Goal: Task Accomplishment & Management: Manage account settings

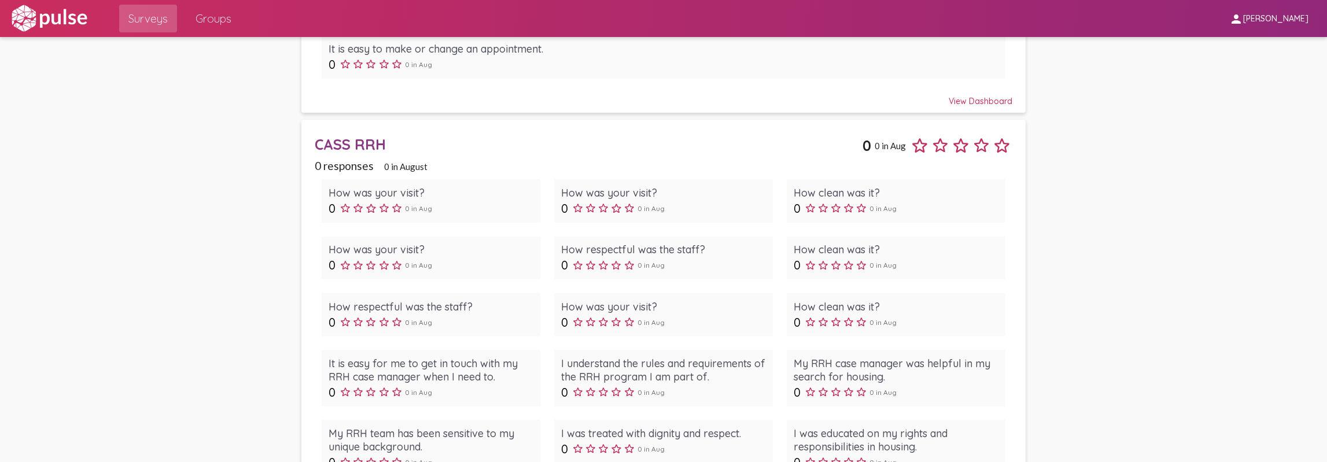
scroll to position [2938, 0]
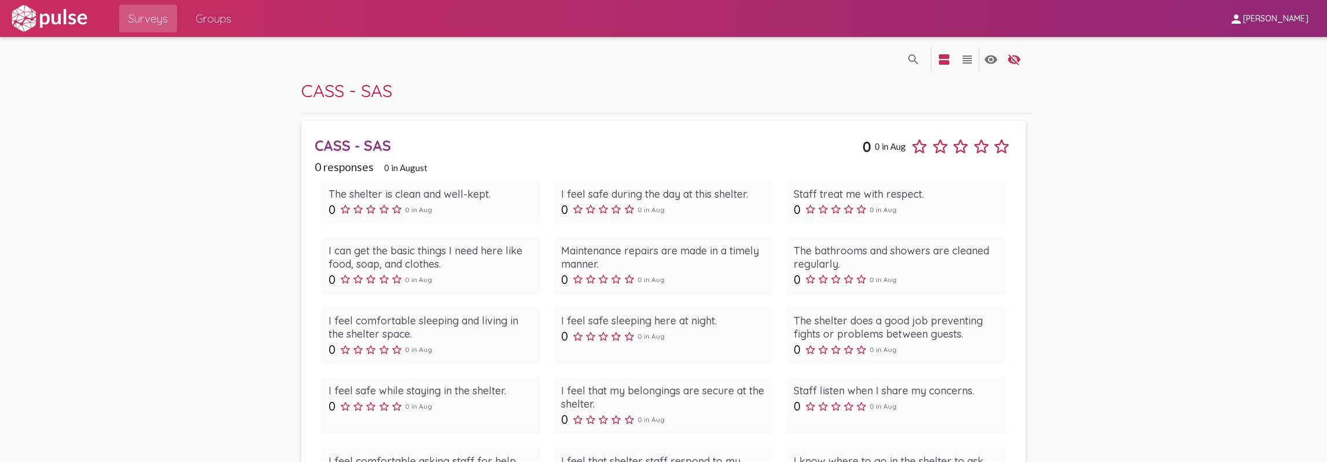
click at [1287, 19] on span "[PERSON_NAME]" at bounding box center [1275, 19] width 65 height 10
click at [1261, 50] on button "Sign Out" at bounding box center [1256, 48] width 65 height 28
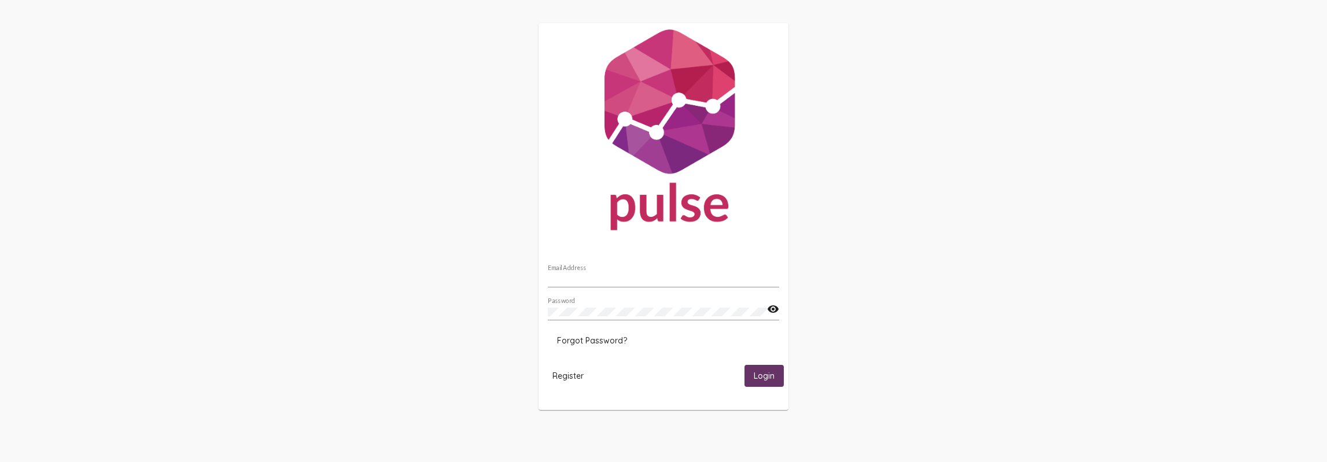
type input "Bstanton@cassaz.org"
click at [775, 372] on button "Login" at bounding box center [764, 375] width 39 height 21
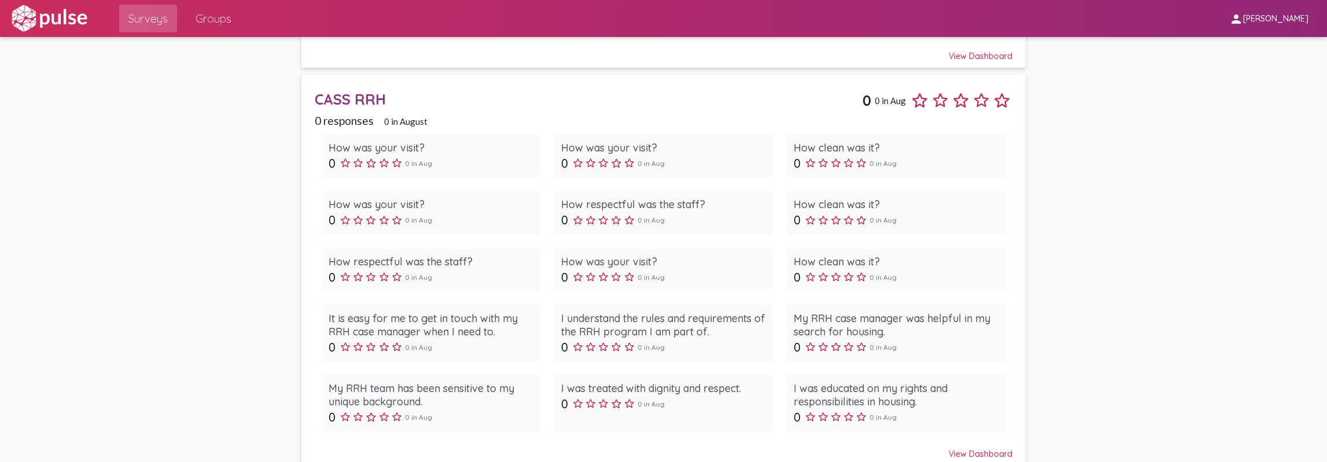
scroll to position [2822, 0]
